Goal: Task Accomplishment & Management: Manage account settings

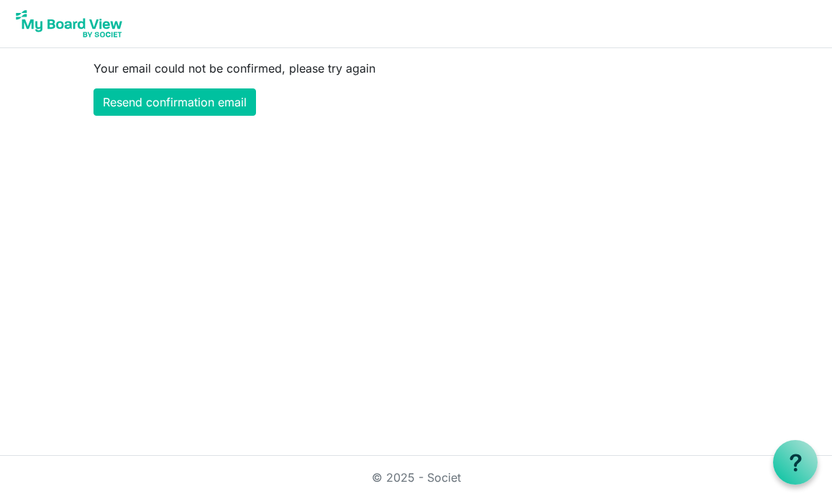
click at [81, 22] on img at bounding box center [69, 24] width 115 height 36
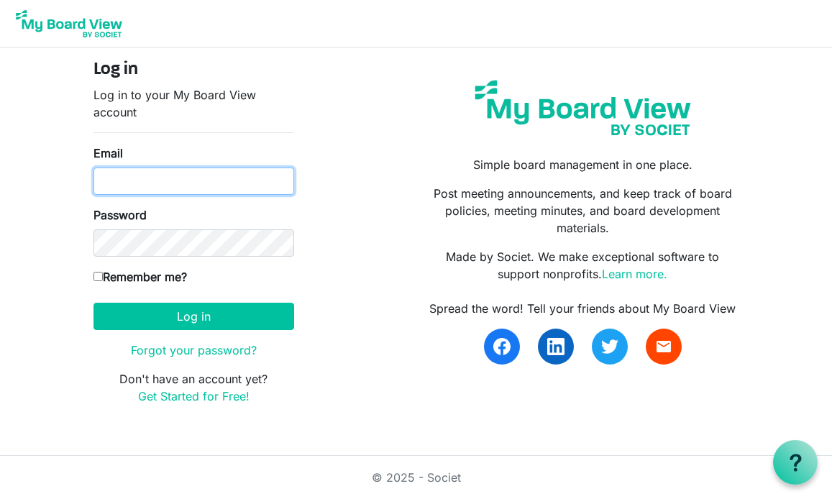
click at [207, 180] on input "Email" at bounding box center [193, 181] width 201 height 27
type input "[EMAIL_ADDRESS][DOMAIN_NAME]"
click at [254, 192] on input "Email" at bounding box center [193, 181] width 201 height 27
type input "[EMAIL_ADDRESS][DOMAIN_NAME]"
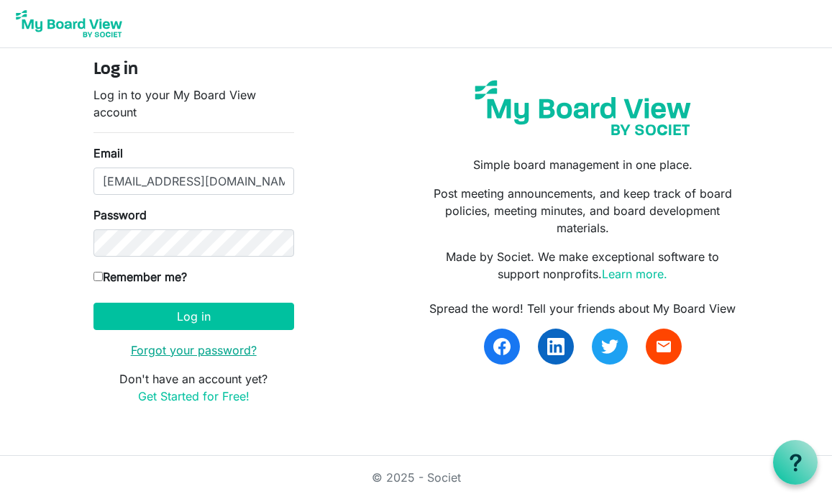
click at [232, 349] on link "Forgot your password?" at bounding box center [194, 350] width 126 height 14
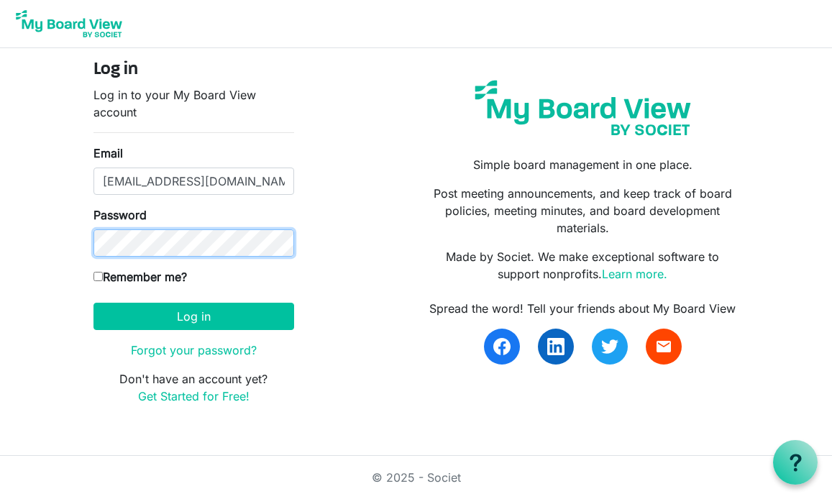
click at [93, 303] on button "Log in" at bounding box center [193, 316] width 201 height 27
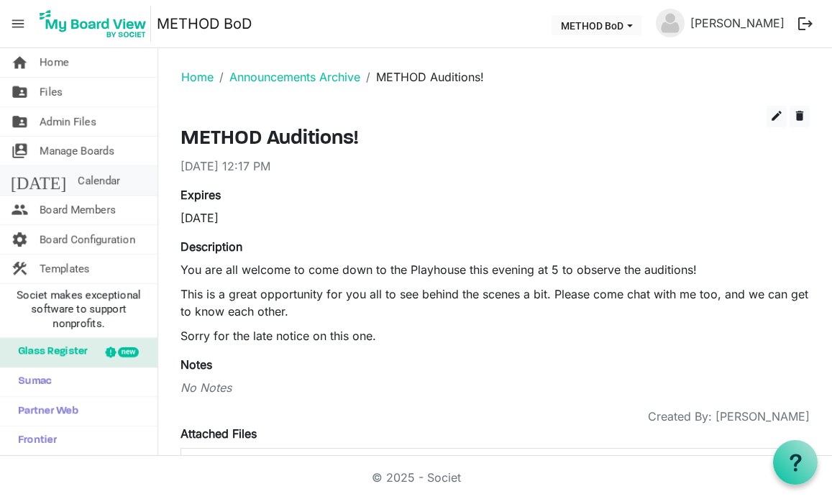
click at [96, 174] on link "[DATE] Calendar" at bounding box center [78, 180] width 157 height 29
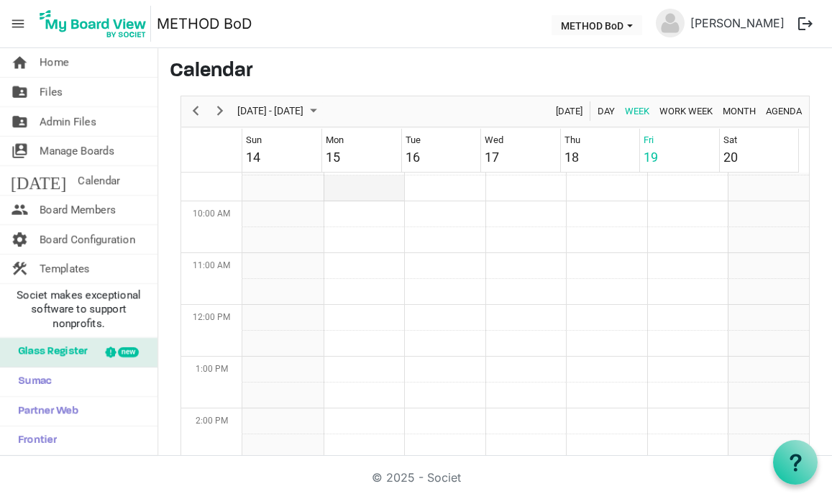
scroll to position [490, 0]
click at [729, 107] on span "Month" at bounding box center [739, 111] width 36 height 18
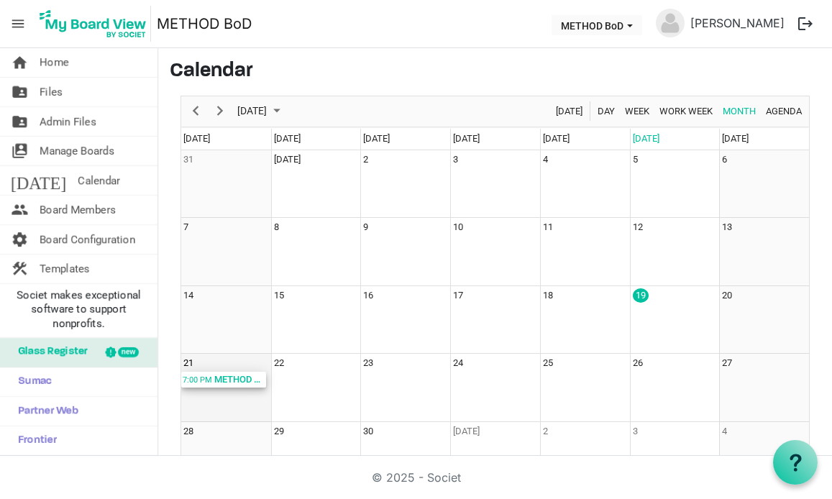
click at [225, 375] on div "METHOD Board Meeting; Online" at bounding box center [239, 380] width 53 height 16
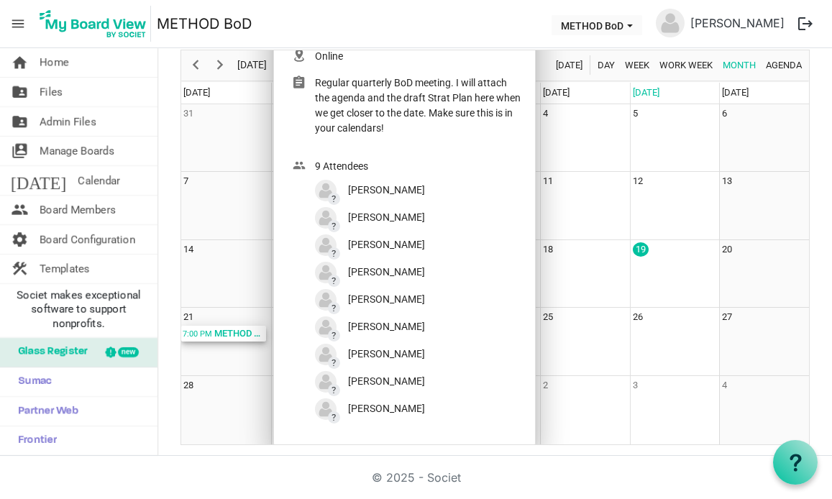
scroll to position [46, 0]
